Goal: Task Accomplishment & Management: Manage account settings

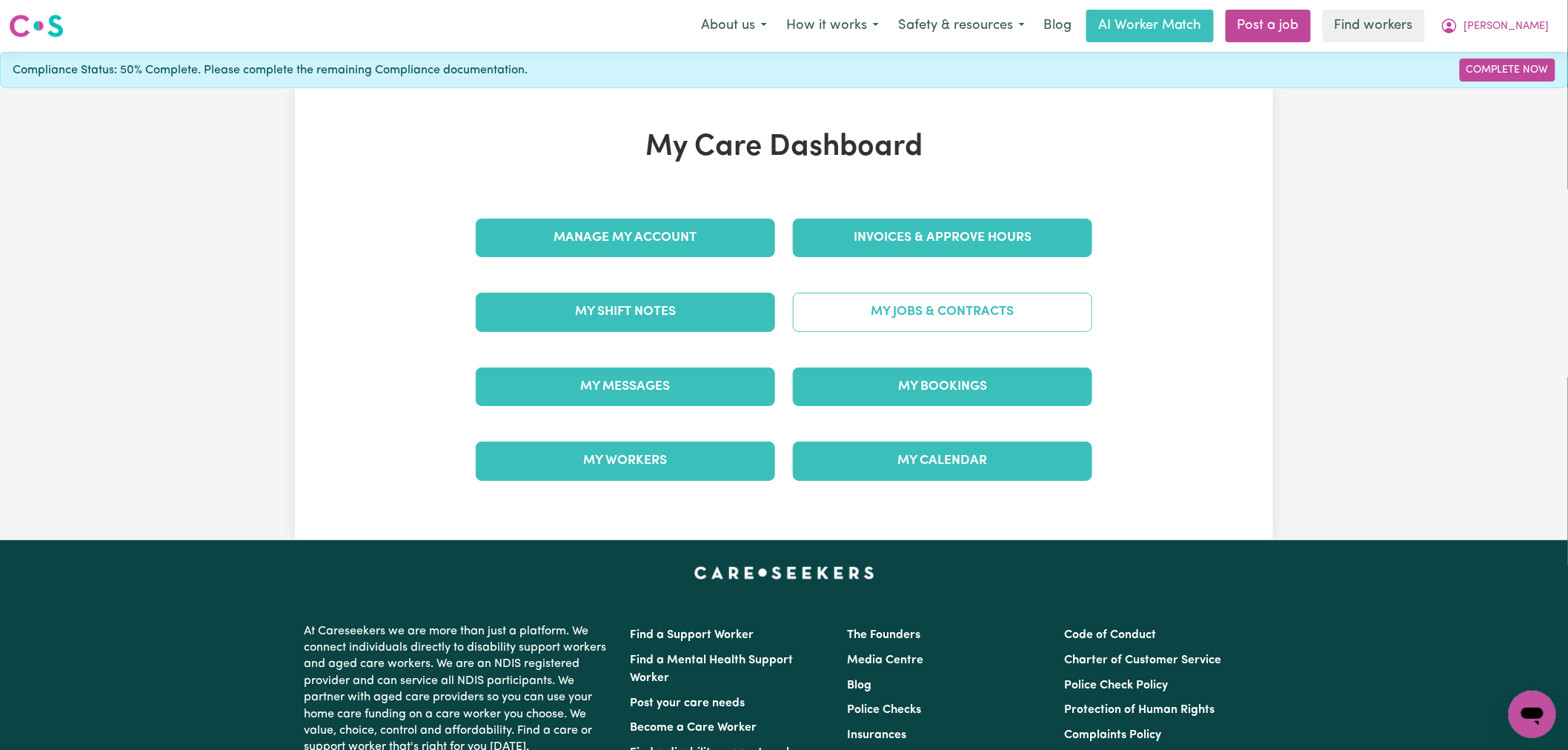
click at [954, 330] on link "My Jobs & Contracts" at bounding box center [942, 311] width 300 height 38
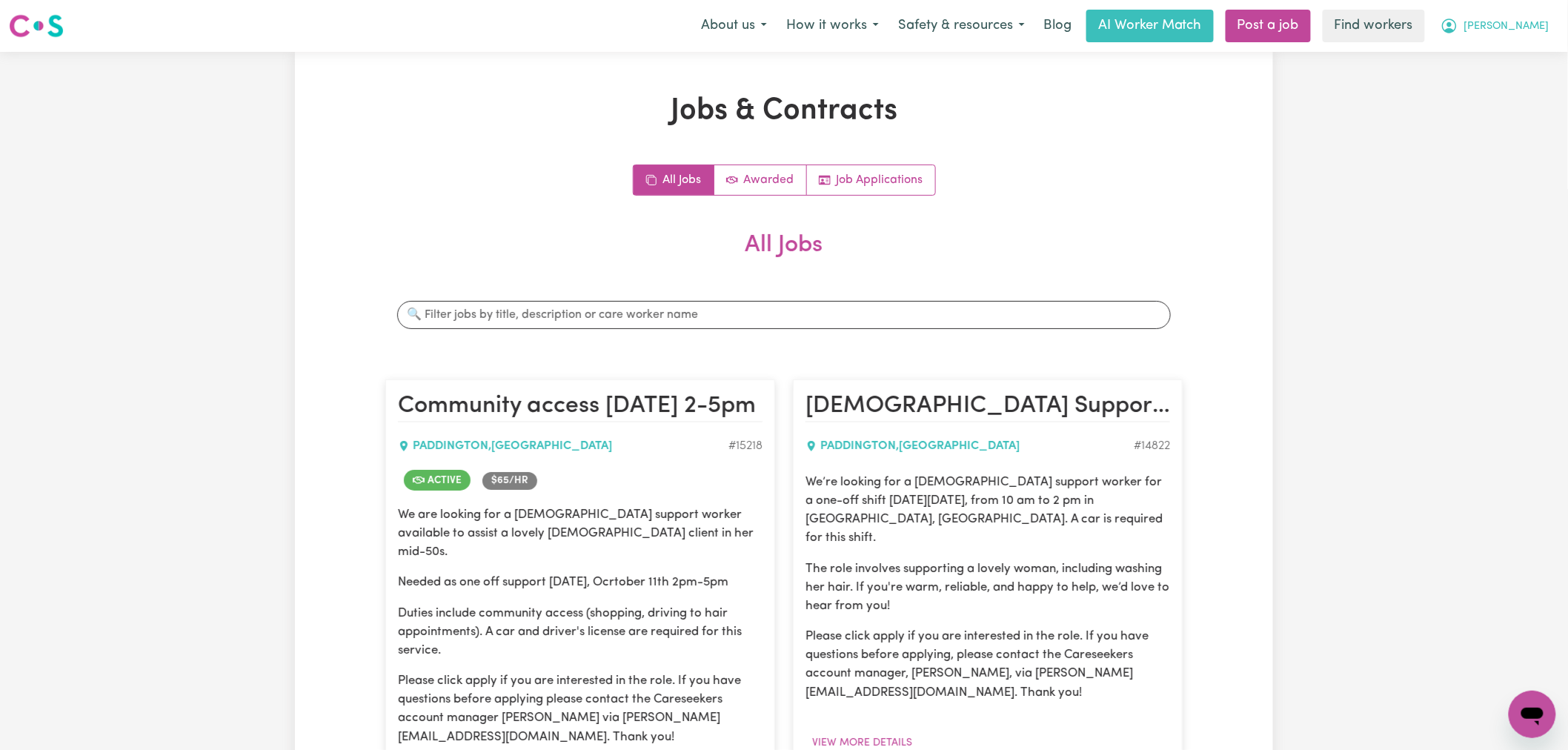
click at [1519, 22] on span "[PERSON_NAME]" at bounding box center [1506, 26] width 85 height 16
click at [1508, 83] on link "Logout" at bounding box center [1499, 84] width 117 height 28
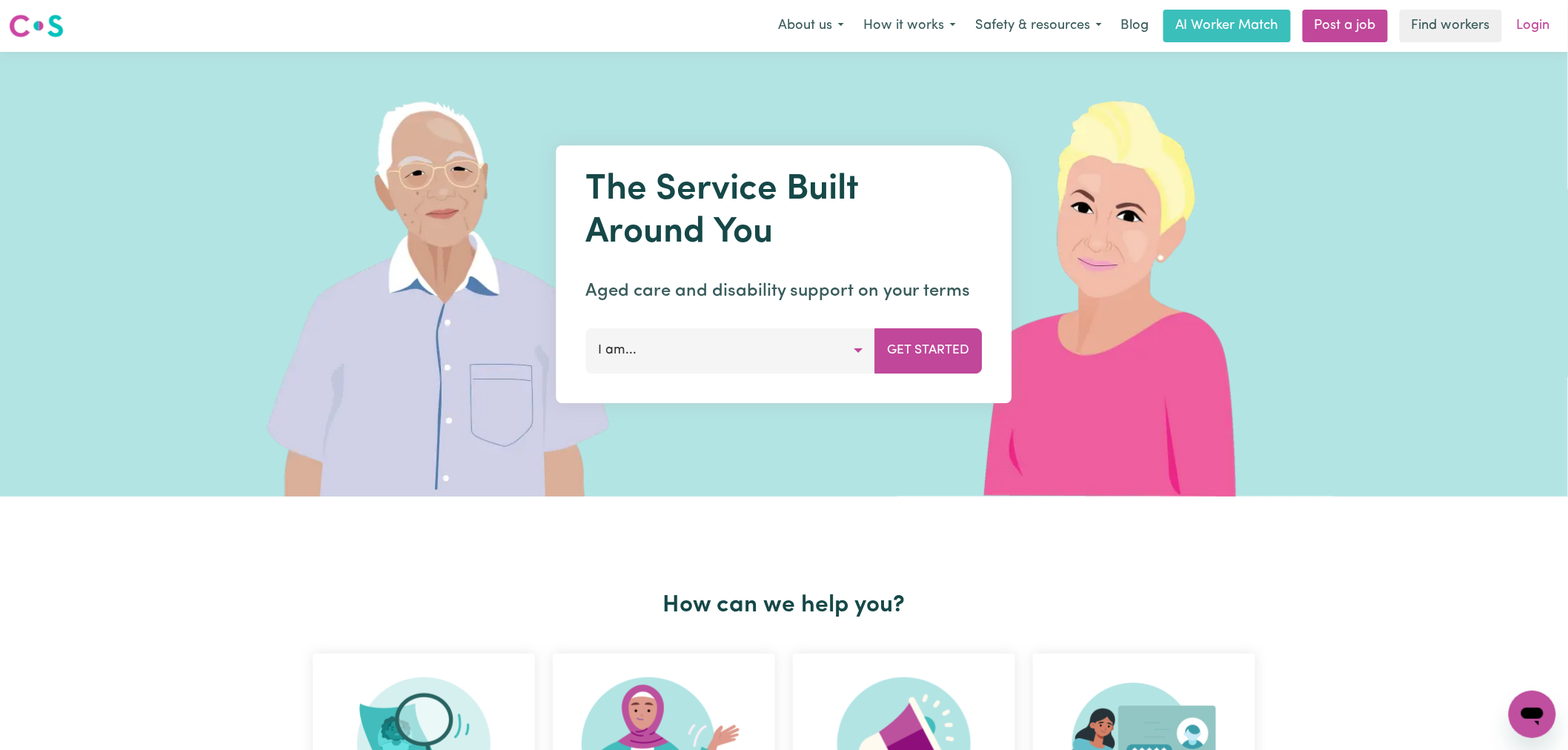
click at [1542, 19] on link "Login" at bounding box center [1533, 26] width 51 height 33
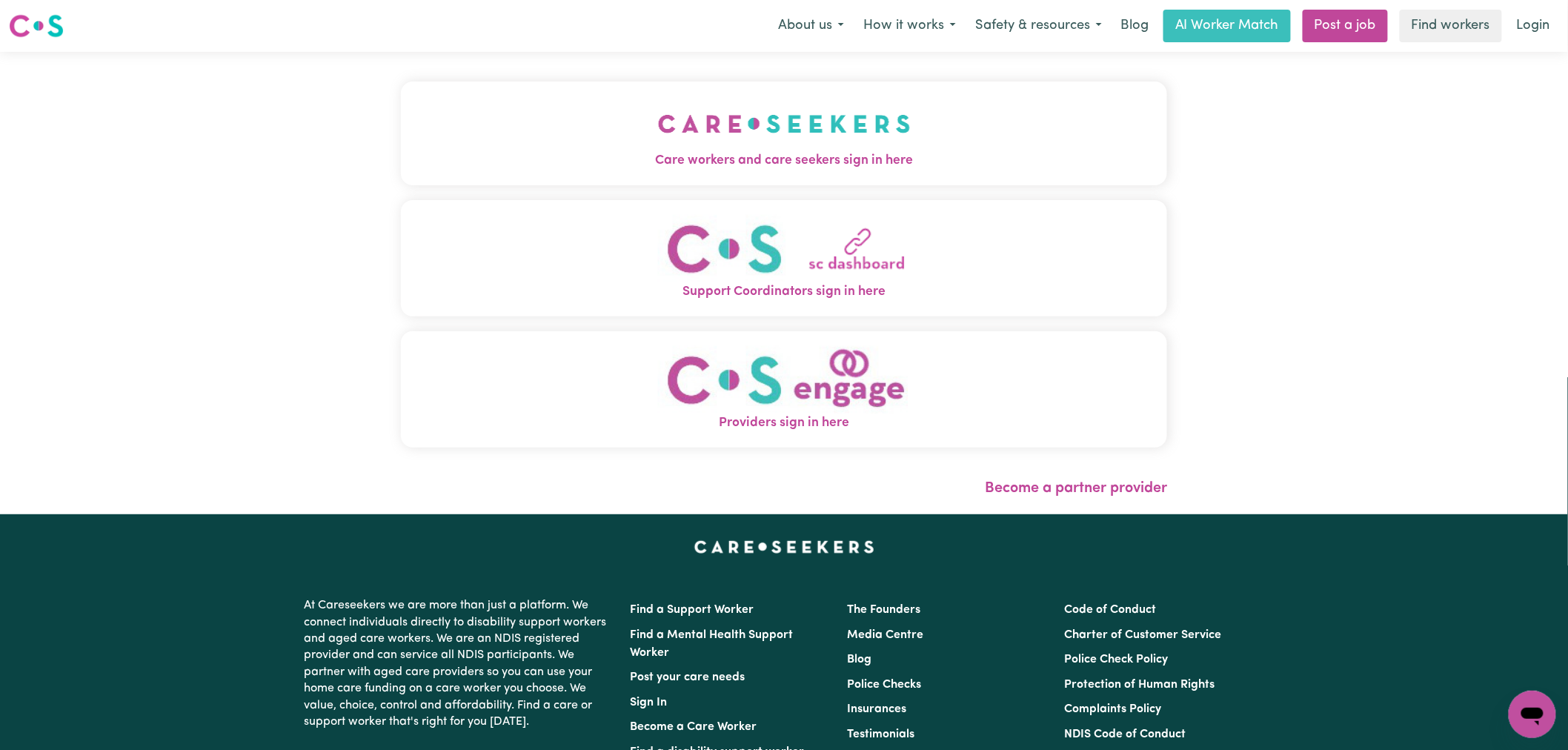
click at [659, 92] on button "Care workers and care seekers sign in here" at bounding box center [784, 133] width 766 height 104
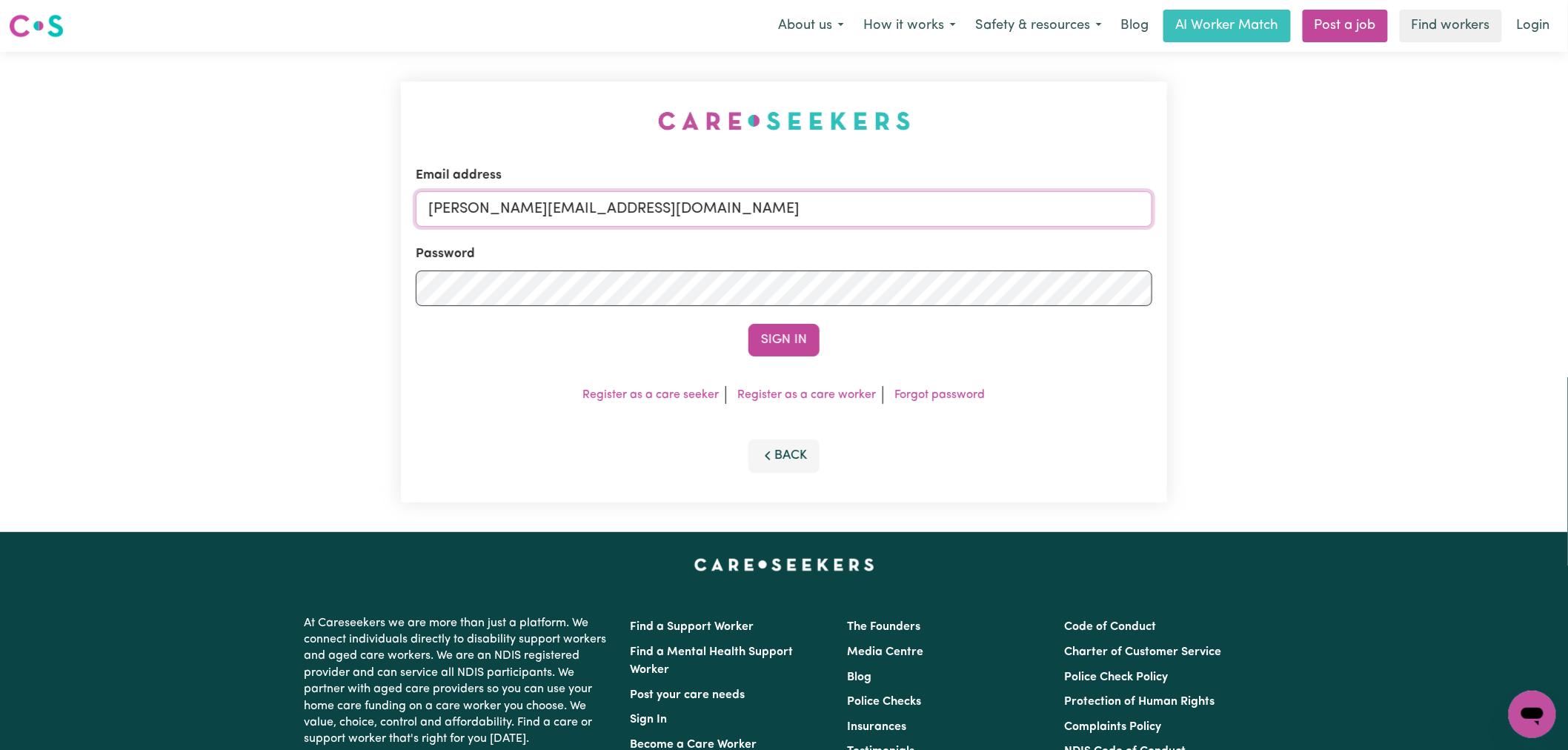
click at [713, 221] on input "[PERSON_NAME][EMAIL_ADDRESS][DOMAIN_NAME]" at bounding box center [784, 209] width 736 height 35
drag, startPoint x: 783, startPoint y: 212, endPoint x: 504, endPoint y: 203, distance: 279.1
click at [504, 203] on input "superuser~ [PERSON_NAME][EMAIL_ADDRESS][DOMAIN_NAME]" at bounding box center [784, 209] width 736 height 35
type input "[EMAIL_ADDRESS][PERSON_NAME][DOMAIN_NAME]"
click at [748, 324] on button "Sign In" at bounding box center [784, 340] width 71 height 33
